Goal: Complete application form

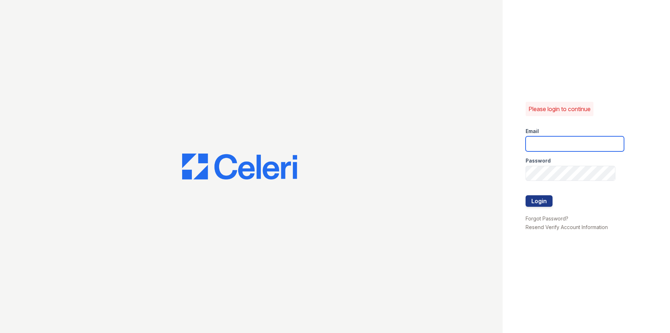
click at [542, 143] on input "email" at bounding box center [575, 143] width 98 height 15
type input "[EMAIL_ADDRESS][DOMAIN_NAME]"
click at [541, 200] on button "Login" at bounding box center [539, 200] width 27 height 11
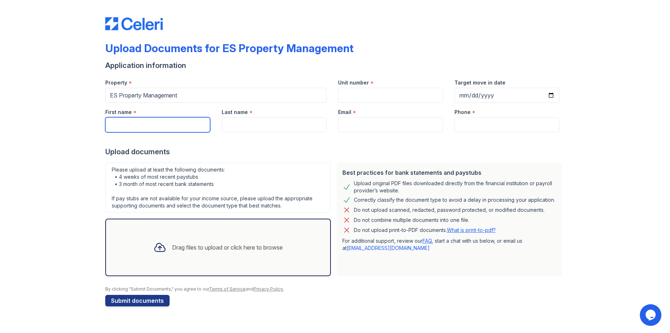
click at [141, 124] on input "First name" at bounding box center [157, 124] width 105 height 15
type input "Claude"
type input "Neeley Jr"
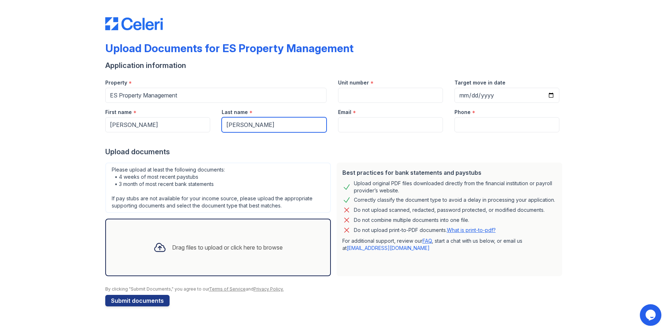
type input "[EMAIL_ADDRESS][DOMAIN_NAME]"
type input "3175134634"
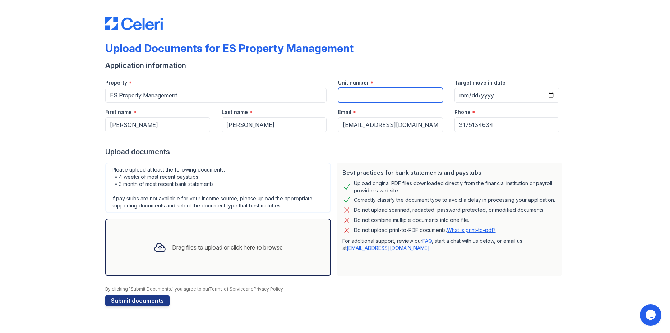
click at [358, 96] on input "Unit number" at bounding box center [390, 95] width 105 height 15
type input "8014"
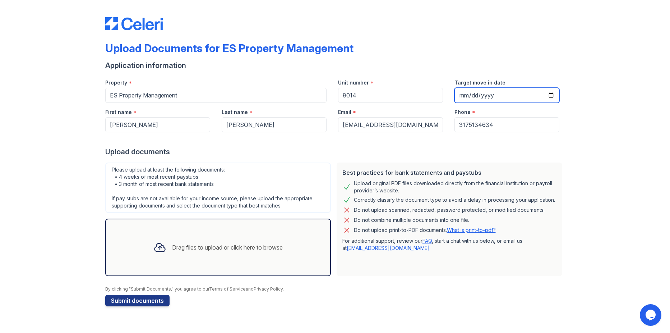
click at [468, 95] on input "Target move in date" at bounding box center [507, 95] width 105 height 15
type input "1985-06-06"
click at [222, 247] on div "Drag files to upload or click here to browse" at bounding box center [227, 247] width 111 height 9
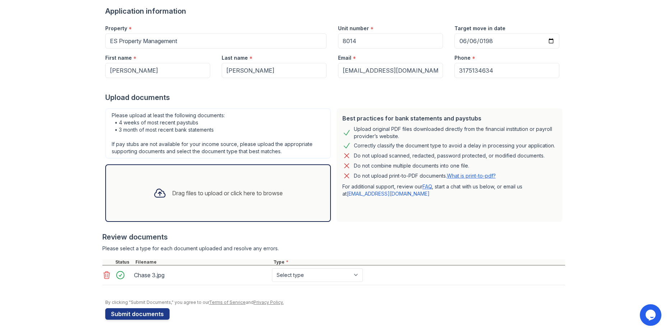
scroll to position [55, 0]
click at [209, 196] on div "Drag files to upload or click here to browse" at bounding box center [227, 192] width 111 height 9
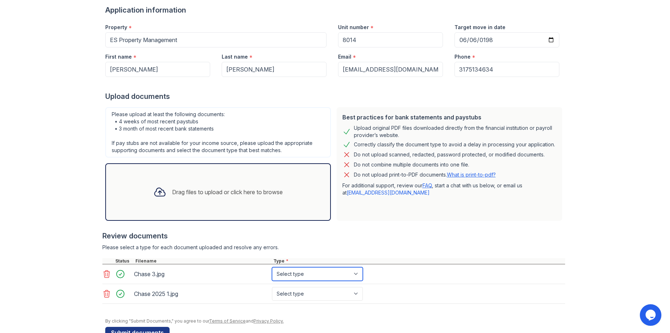
click at [353, 274] on select "Select type Paystub Bank Statement Offer Letter Tax Documents Benefit Award Let…" at bounding box center [317, 274] width 91 height 14
select select "bank_statement"
click at [272, 267] on select "Select type Paystub Bank Statement Offer Letter Tax Documents Benefit Award Let…" at bounding box center [317, 274] width 91 height 14
click at [356, 294] on select "Select type Paystub Bank Statement Offer Letter Tax Documents Benefit Award Let…" at bounding box center [317, 294] width 91 height 14
select select "bank_statement"
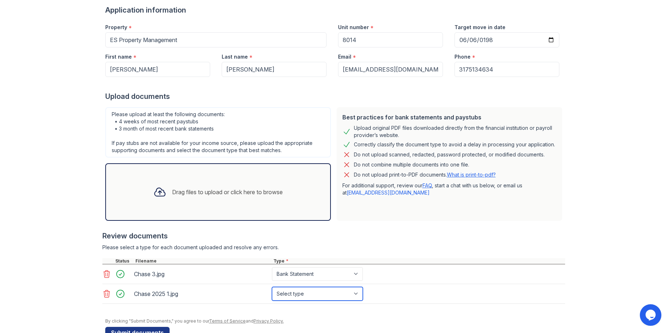
click at [272, 287] on select "Select type Paystub Bank Statement Offer Letter Tax Documents Benefit Award Let…" at bounding box center [317, 294] width 91 height 14
click at [200, 194] on div "Drag files to upload or click here to browse" at bounding box center [227, 192] width 111 height 9
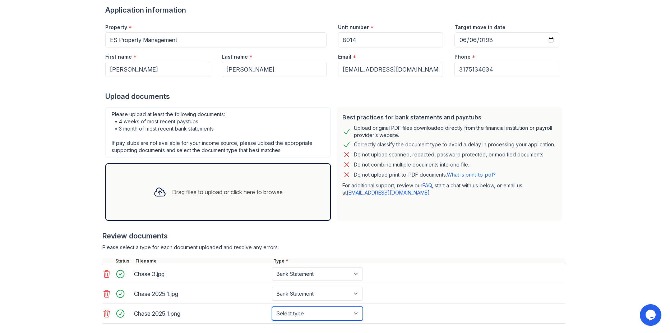
click at [355, 315] on select "Select type Paystub Bank Statement Offer Letter Tax Documents Benefit Award Let…" at bounding box center [317, 314] width 91 height 14
select select "bank_statement"
click at [272, 307] on select "Select type Paystub Bank Statement Offer Letter Tax Documents Benefit Award Let…" at bounding box center [317, 314] width 91 height 14
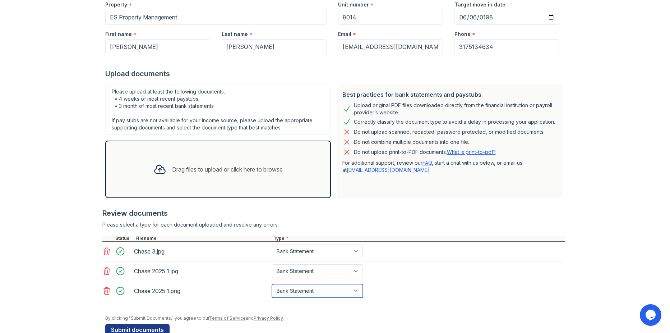
scroll to position [95, 0]
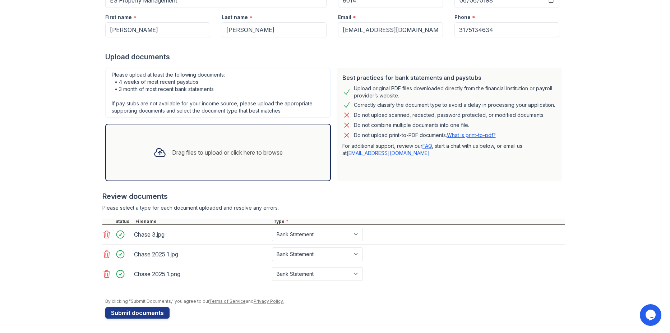
click at [209, 152] on div "Drag files to upload or click here to browse" at bounding box center [227, 152] width 111 height 9
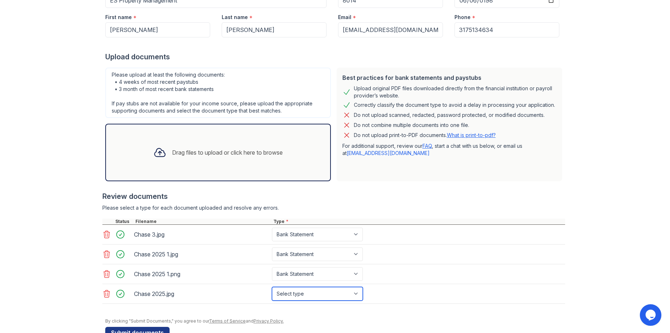
click at [353, 294] on select "Select type Paystub Bank Statement Offer Letter Tax Documents Benefit Award Let…" at bounding box center [317, 294] width 91 height 14
select select "bank_statement"
click at [272, 287] on select "Select type Paystub Bank Statement Offer Letter Tax Documents Benefit Award Let…" at bounding box center [317, 294] width 91 height 14
click at [199, 150] on div "Drag files to upload or click here to browse" at bounding box center [227, 152] width 111 height 9
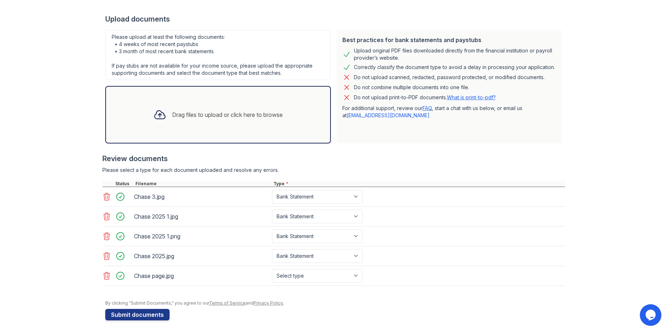
scroll to position [134, 0]
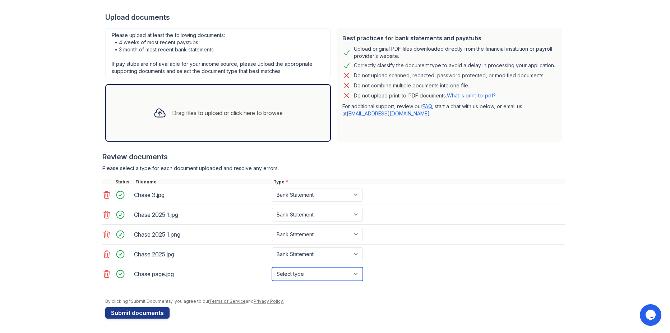
click at [356, 271] on select "Select type Paystub Bank Statement Offer Letter Tax Documents Benefit Award Let…" at bounding box center [317, 274] width 91 height 14
select select "bank_statement"
click at [272, 267] on select "Select type Paystub Bank Statement Offer Letter Tax Documents Benefit Award Let…" at bounding box center [317, 274] width 91 height 14
click at [140, 309] on button "Submit documents" at bounding box center [137, 312] width 64 height 11
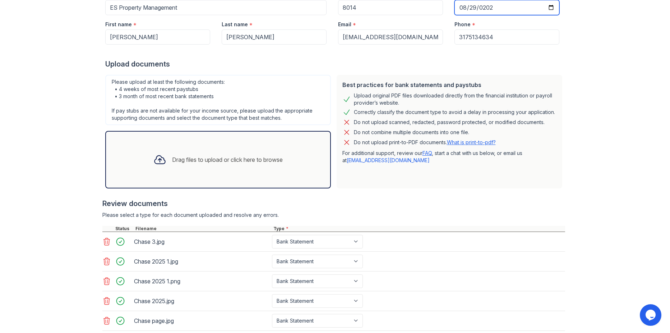
type input "2025-08-29"
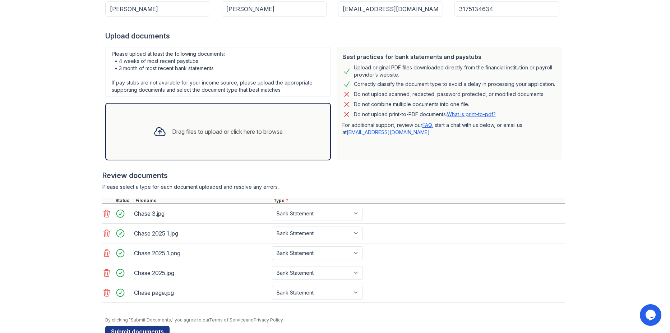
scroll to position [134, 0]
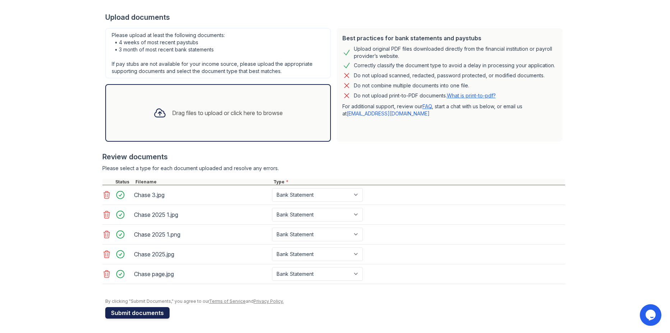
click at [143, 315] on button "Submit documents" at bounding box center [137, 312] width 64 height 11
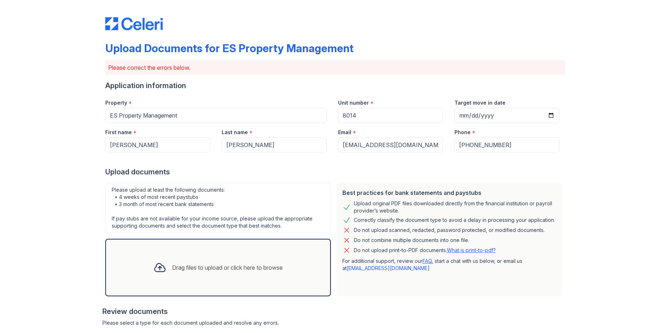
scroll to position [155, 0]
